Goal: Transaction & Acquisition: Purchase product/service

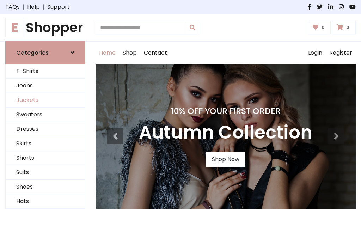
click at [45, 100] on link "Jackets" at bounding box center [45, 100] width 79 height 14
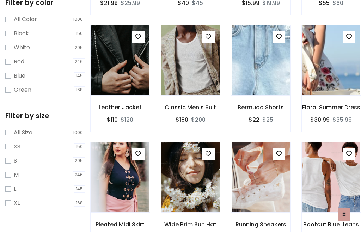
scroll to position [65, 0]
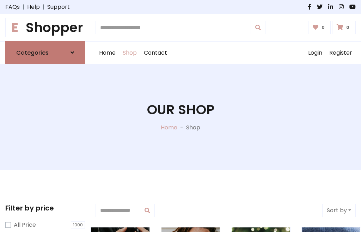
click at [45, 52] on h6 "Categories" at bounding box center [32, 52] width 32 height 7
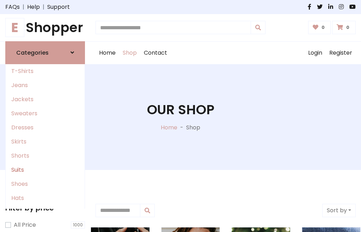
click at [45, 169] on link "Suits" at bounding box center [45, 170] width 79 height 14
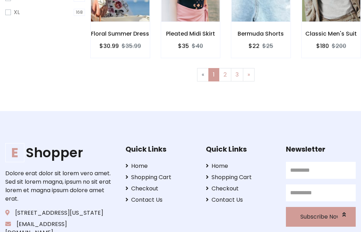
scroll to position [299, 0]
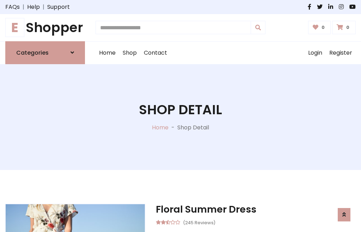
scroll to position [581, 0]
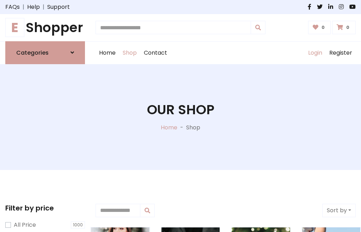
click at [315, 52] on link "Login" at bounding box center [314, 53] width 21 height 23
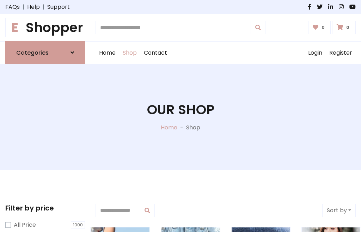
scroll to position [36, 0]
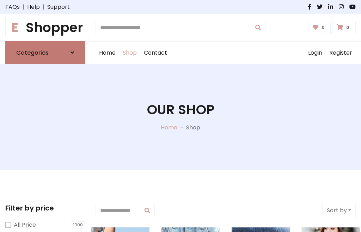
click at [72, 52] on icon at bounding box center [72, 53] width 4 height 6
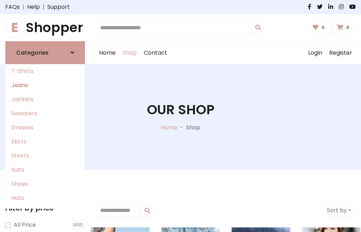
click at [45, 85] on link "Jeans" at bounding box center [45, 85] width 79 height 14
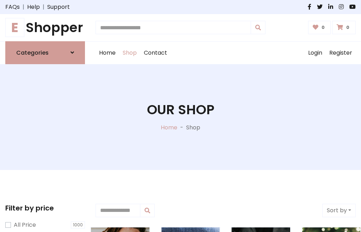
scroll to position [36, 0]
